Goal: Information Seeking & Learning: Understand process/instructions

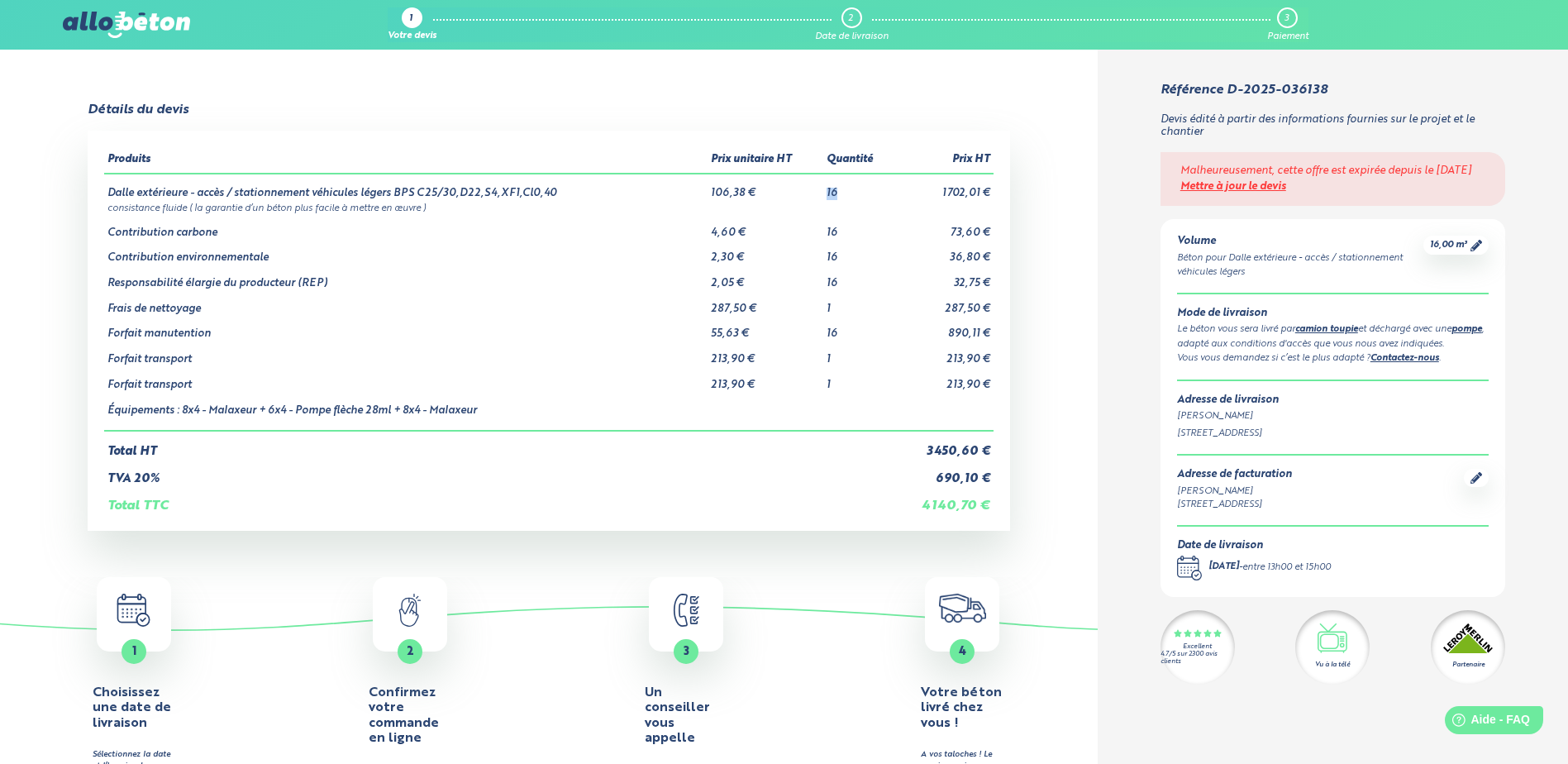
drag, startPoint x: 842, startPoint y: 190, endPoint x: 825, endPoint y: 190, distance: 17.0
click at [825, 190] on td "16" at bounding box center [858, 186] width 70 height 26
click at [768, 451] on td "Total HT" at bounding box center [498, 444] width 789 height 28
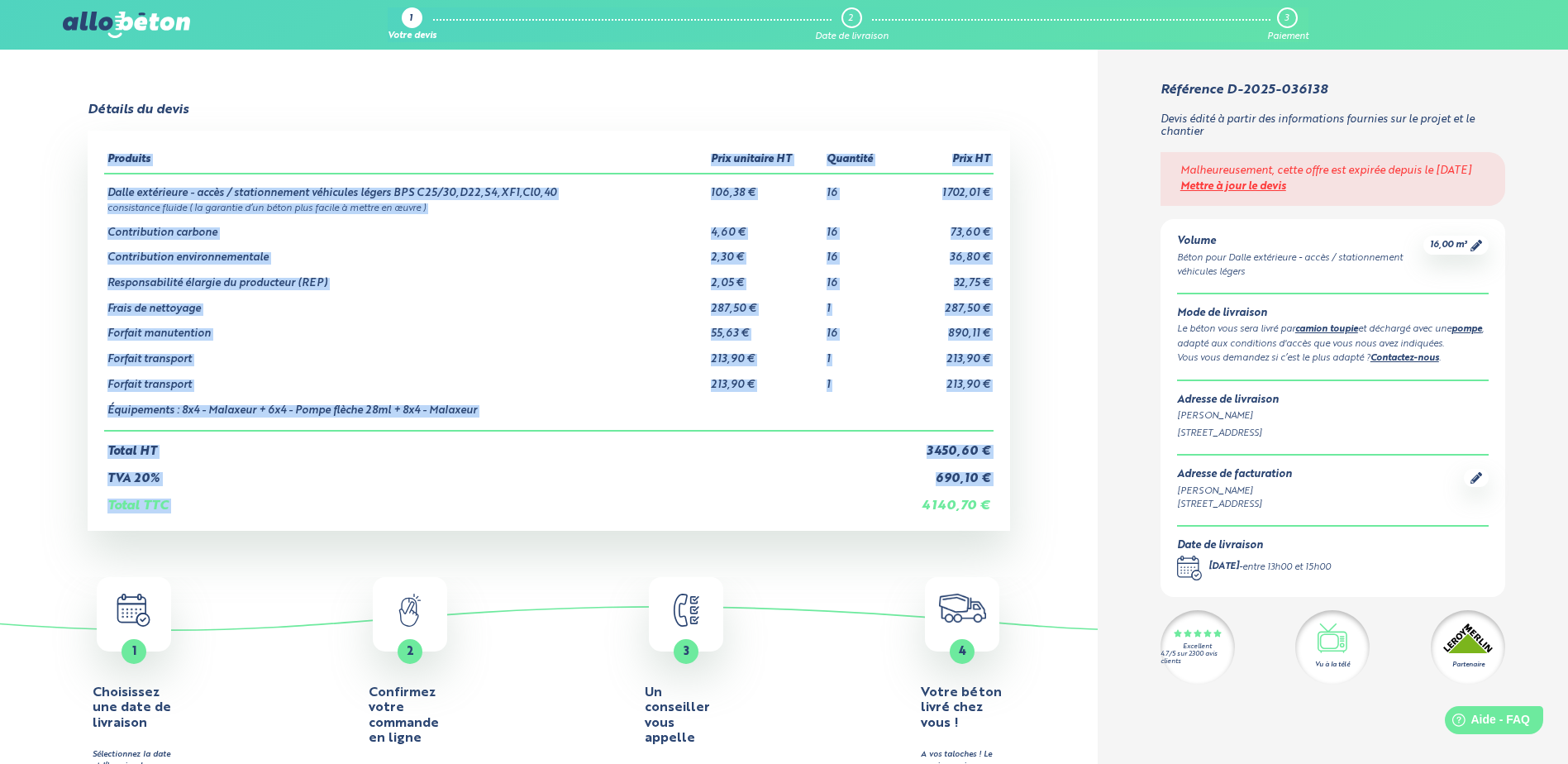
drag, startPoint x: 996, startPoint y: 505, endPoint x: 905, endPoint y: 511, distance: 91.2
click at [905, 511] on div "Produits Prix unitaire HT Quantité Prix HT Dalle extérieure - accès / stationne…" at bounding box center [547, 331] width 922 height 400
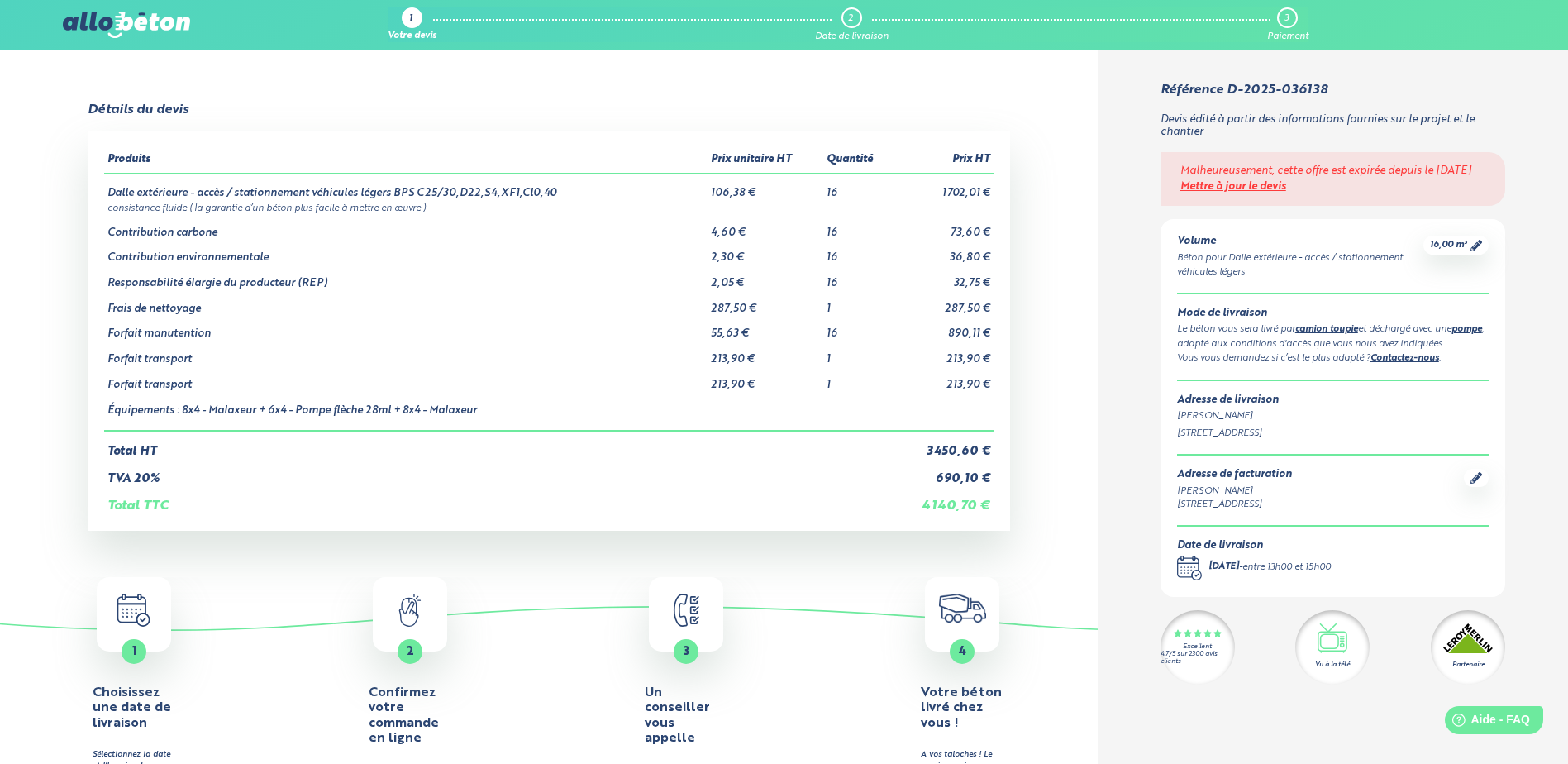
drag, startPoint x: 905, startPoint y: 511, endPoint x: 787, endPoint y: 473, distance: 124.0
click at [787, 473] on td "TVA 20%" at bounding box center [498, 472] width 789 height 27
drag, startPoint x: 839, startPoint y: 189, endPoint x: 822, endPoint y: 192, distance: 17.3
click at [822, 192] on tr "Dalle extérieure - accès / stationnement véhicules légers BPS C25/30,D22,S4,XF1…" at bounding box center [548, 186] width 889 height 26
click at [776, 483] on td "TVA 20%" at bounding box center [498, 472] width 789 height 27
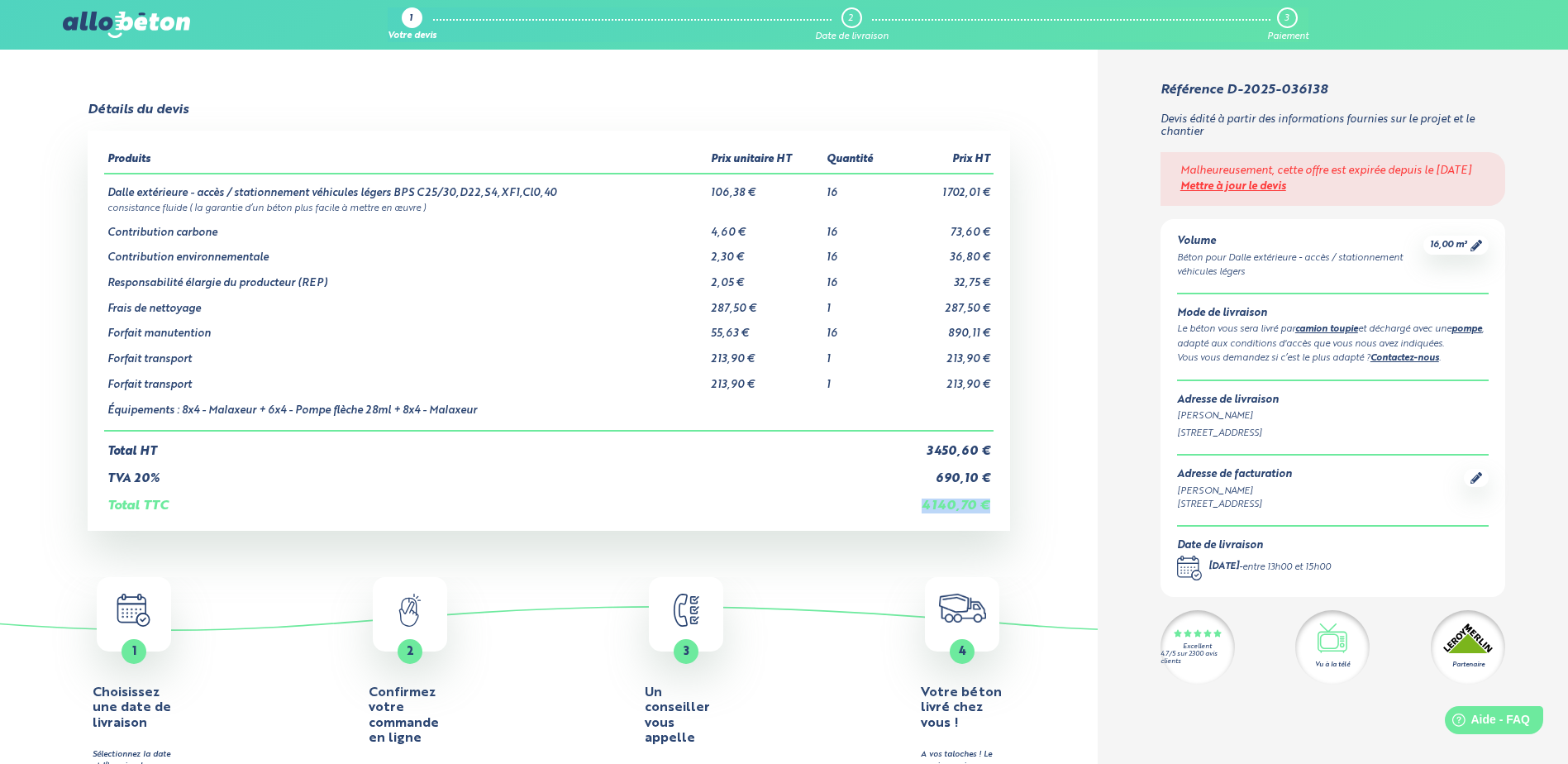
drag, startPoint x: 990, startPoint y: 508, endPoint x: 911, endPoint y: 505, distance: 79.1
click at [911, 505] on td "4 140,70 €" at bounding box center [943, 499] width 100 height 28
drag, startPoint x: 911, startPoint y: 505, endPoint x: 805, endPoint y: 484, distance: 108.1
click at [805, 484] on td "TVA 20%" at bounding box center [498, 472] width 789 height 27
drag, startPoint x: 766, startPoint y: 197, endPoint x: 696, endPoint y: 193, distance: 70.1
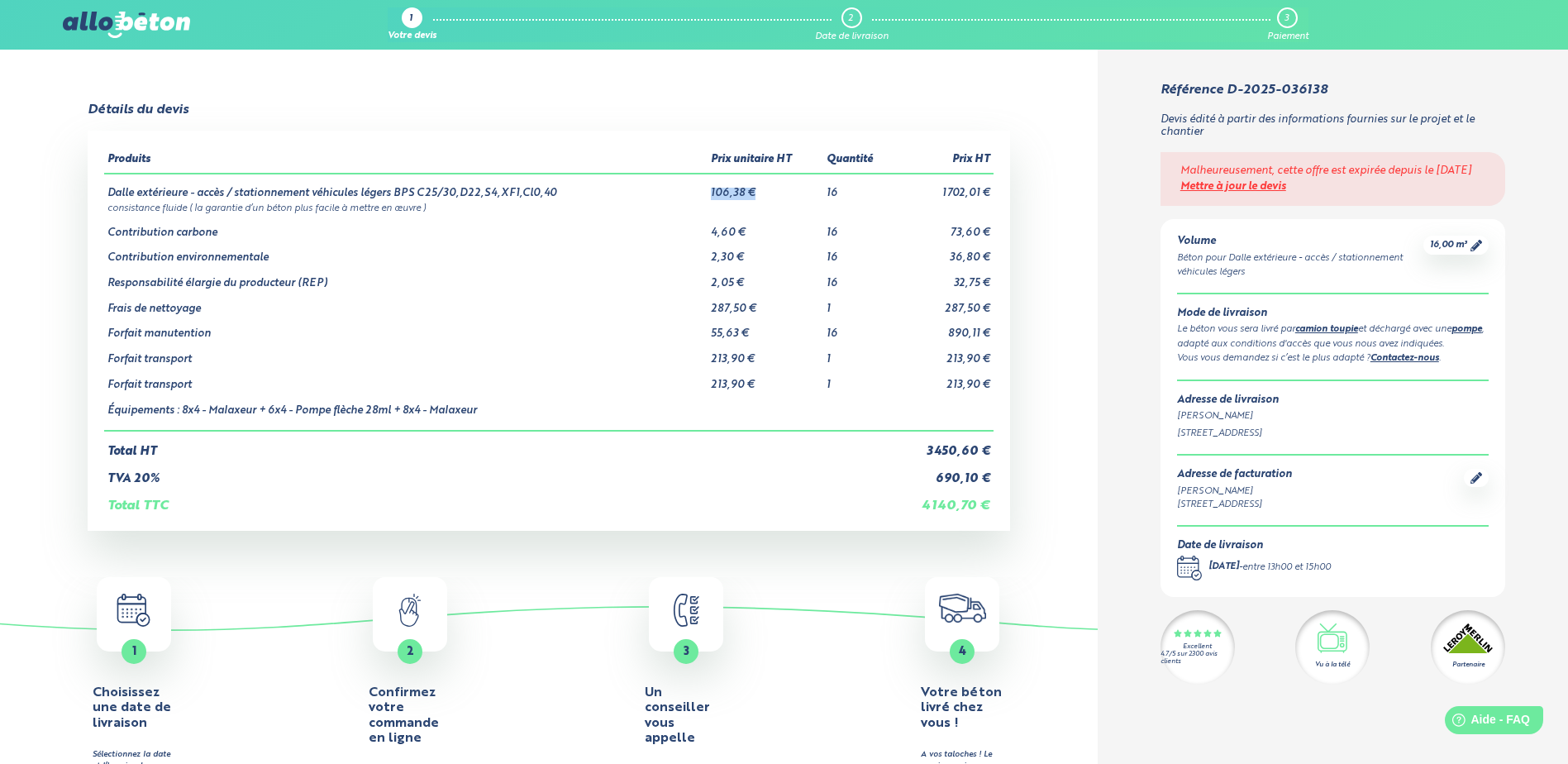
click at [696, 193] on tr "Dalle extérieure - accès / stationnement véhicules légers BPS C25/30,D22,S4,XF1…" at bounding box center [548, 186] width 889 height 26
drag, startPoint x: 696, startPoint y: 193, endPoint x: 627, endPoint y: 239, distance: 82.9
click at [627, 239] on td "Contribution environnementale" at bounding box center [406, 252] width 603 height 25
drag, startPoint x: 709, startPoint y: 193, endPoint x: 769, endPoint y: 185, distance: 60.5
click at [769, 185] on td "106,38 €" at bounding box center [764, 186] width 115 height 26
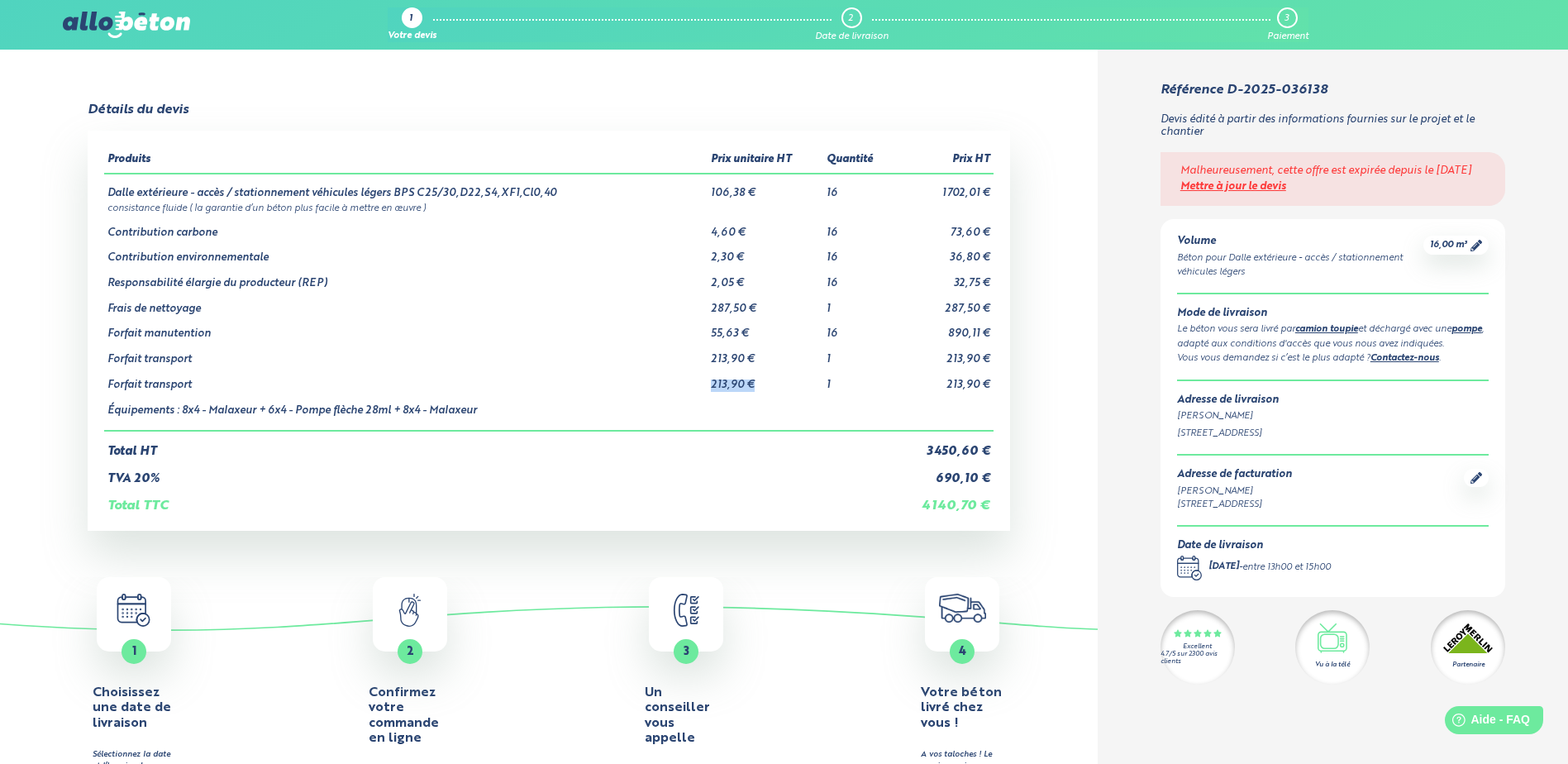
drag, startPoint x: 769, startPoint y: 381, endPoint x: 685, endPoint y: 379, distance: 84.0
click at [685, 379] on tr "Forfait transport 213,90 € 1 213,90 €" at bounding box center [548, 379] width 889 height 25
drag, startPoint x: 685, startPoint y: 379, endPoint x: 791, endPoint y: 381, distance: 106.0
click at [791, 381] on td "213,90 €" at bounding box center [764, 379] width 115 height 25
drag, startPoint x: 774, startPoint y: 384, endPoint x: 695, endPoint y: 352, distance: 85.2
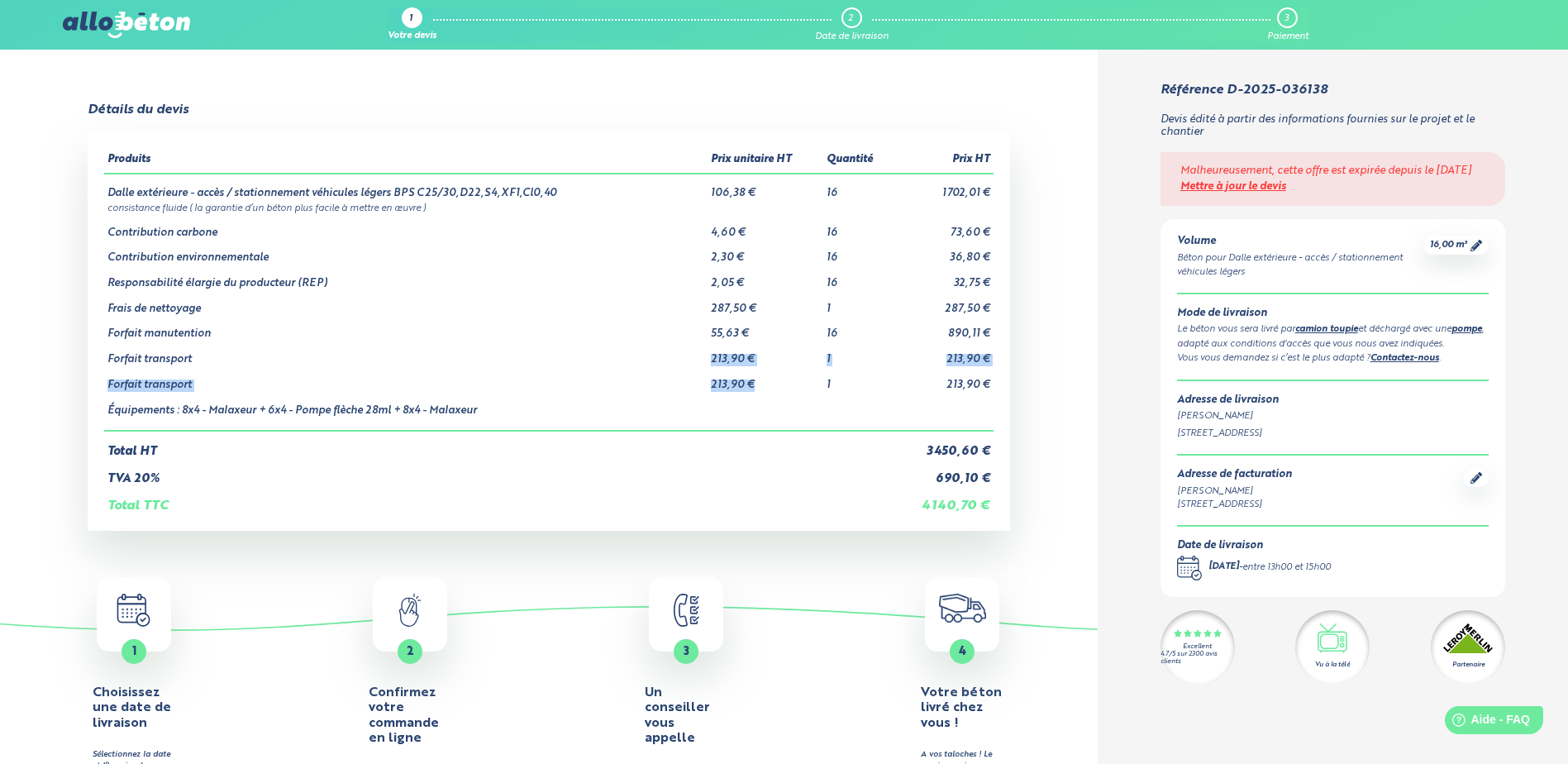
click at [695, 352] on tbody "Dalle extérieure - accès / stationnement véhicules légers BPS C25/30,D22,S4,XF1…" at bounding box center [548, 302] width 889 height 257
drag, startPoint x: 695, startPoint y: 352, endPoint x: 731, endPoint y: 448, distance: 102.5
click at [731, 448] on td "Total HT" at bounding box center [498, 444] width 789 height 28
